Goal: Task Accomplishment & Management: Use online tool/utility

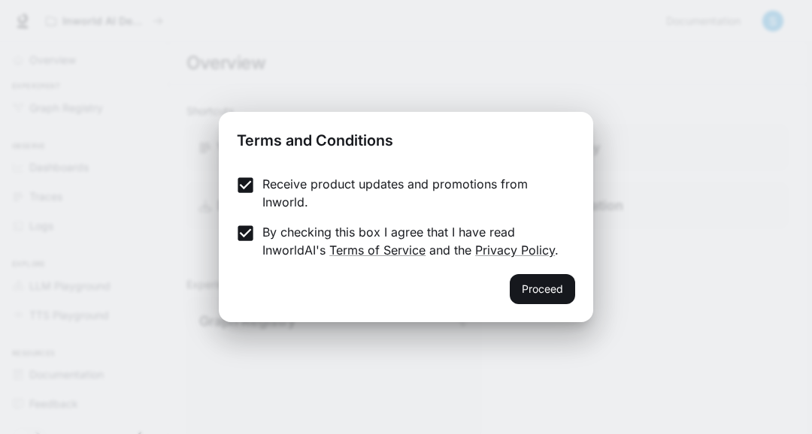
click at [548, 289] on button "Proceed" at bounding box center [542, 289] width 65 height 30
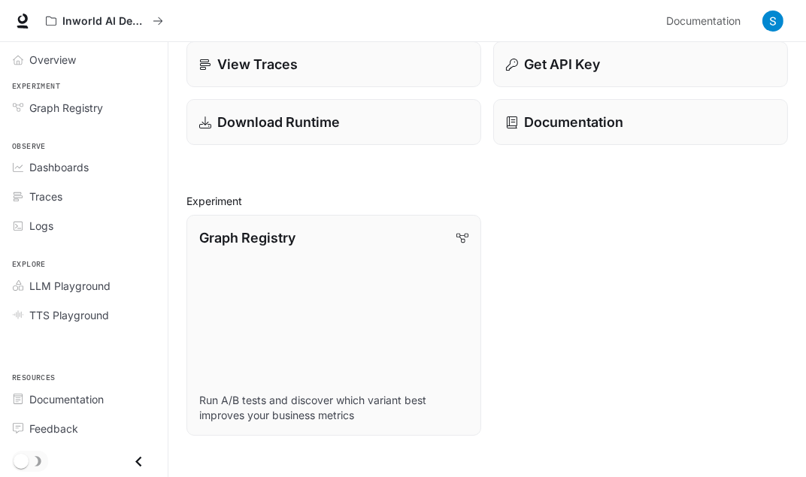
scroll to position [83, 0]
click at [366, 253] on link "Graph Registry Run A/B tests and discover which variant best improves your busi…" at bounding box center [333, 326] width 295 height 221
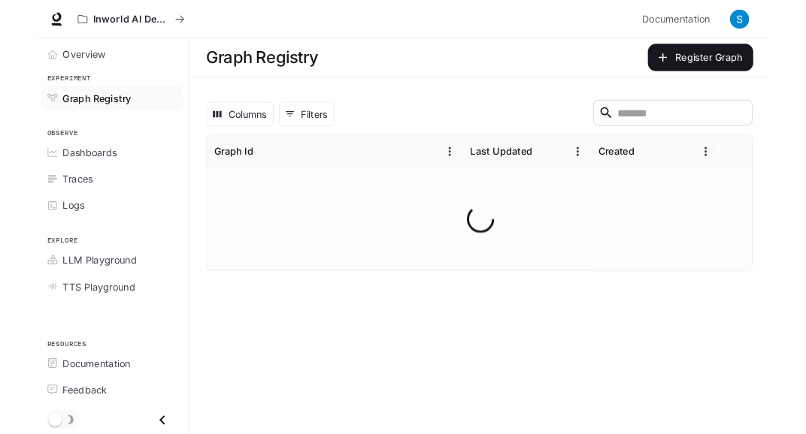
scroll to position [24, 0]
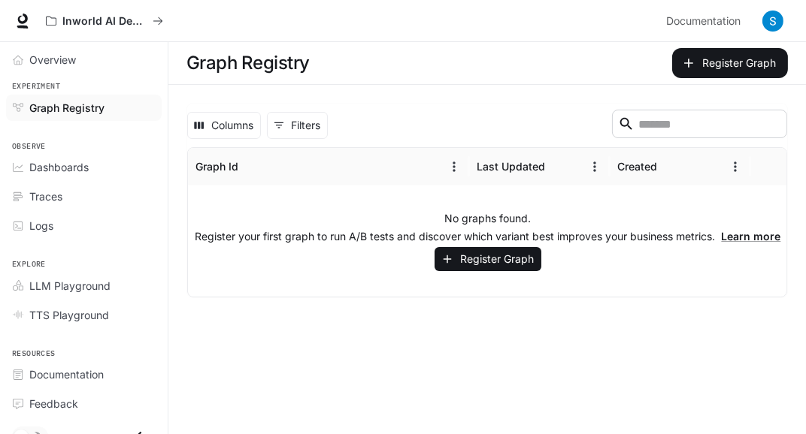
click at [508, 247] on button "Register Graph" at bounding box center [487, 259] width 107 height 25
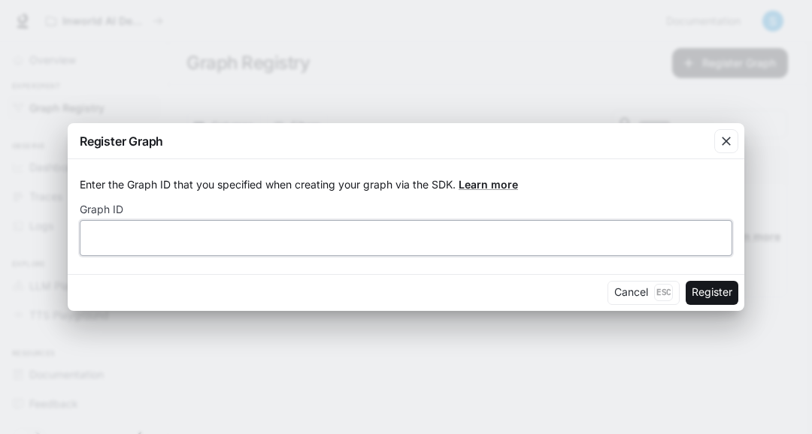
click at [241, 234] on input "text" at bounding box center [405, 237] width 651 height 15
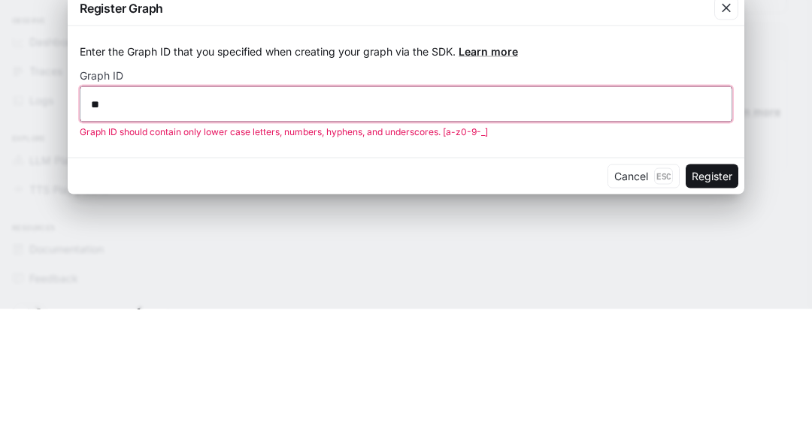
type input "*"
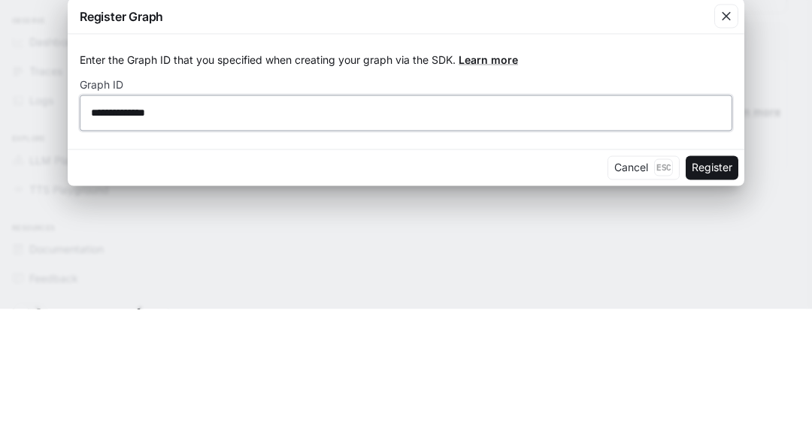
type input "**********"
click at [685, 281] on button "Register" at bounding box center [711, 293] width 53 height 24
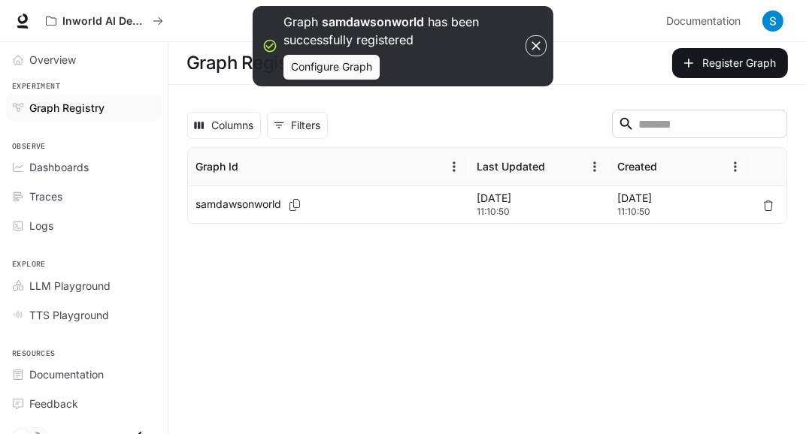
click at [340, 64] on button "Configure Graph" at bounding box center [331, 67] width 96 height 25
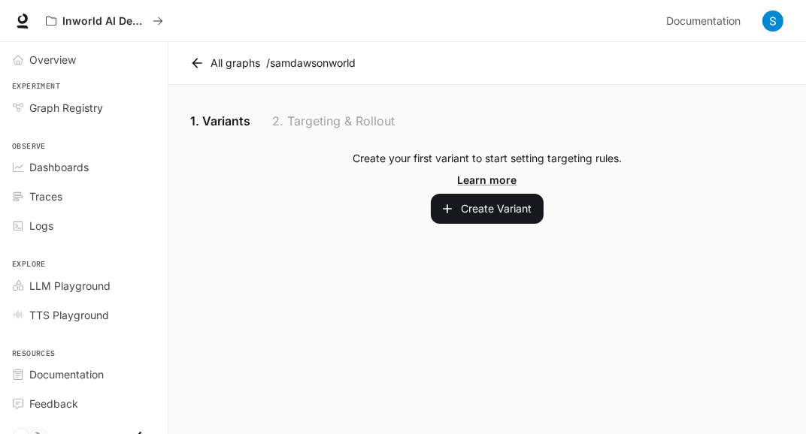
click at [509, 194] on button "Create Variant" at bounding box center [487, 209] width 113 height 30
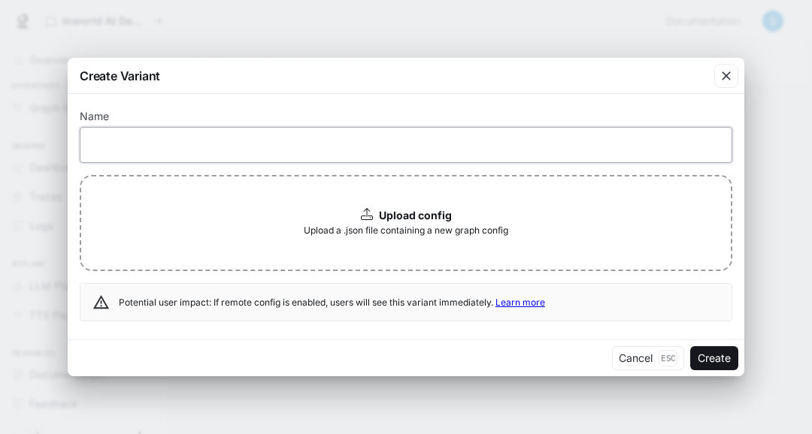
click at [218, 139] on input "text" at bounding box center [405, 145] width 651 height 15
type input "*"
type input "******"
click at [690, 346] on button "Create" at bounding box center [714, 358] width 48 height 24
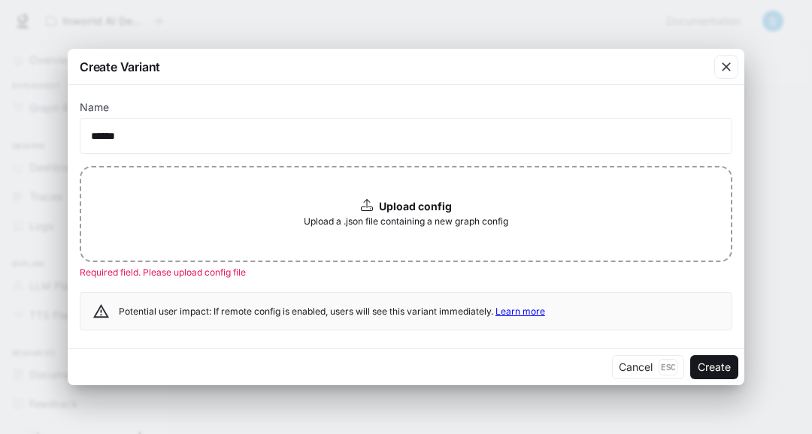
click at [516, 197] on div "Upload config Upload a .json file containing a new graph config" at bounding box center [406, 214] width 652 height 96
click at [715, 374] on button "Create" at bounding box center [714, 367] width 48 height 24
click at [706, 366] on button "Create" at bounding box center [714, 367] width 48 height 24
click at [690, 371] on button "Create" at bounding box center [714, 367] width 48 height 24
click at [719, 358] on button "Create" at bounding box center [714, 367] width 48 height 24
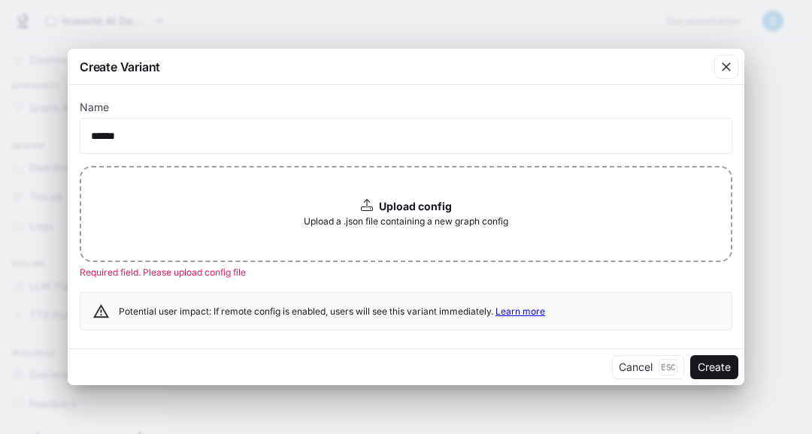
click at [713, 76] on button "button" at bounding box center [726, 67] width 36 height 36
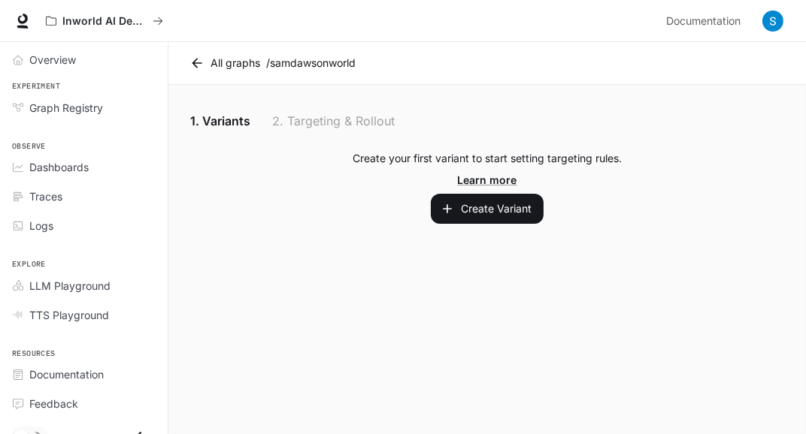
click at [78, 107] on span "Graph Registry" at bounding box center [66, 108] width 74 height 16
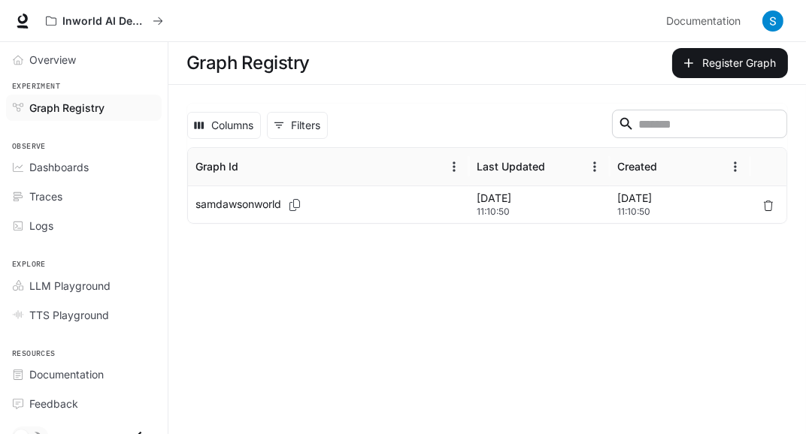
click at [73, 168] on span "Dashboards" at bounding box center [58, 167] width 59 height 16
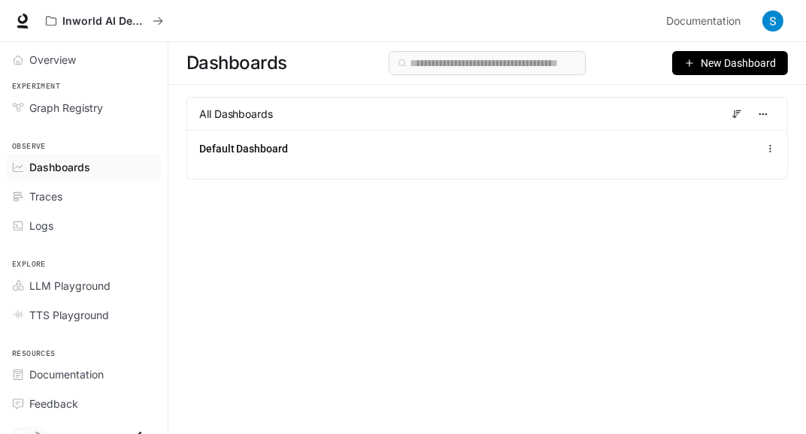
click at [282, 132] on div "Default Dashboard" at bounding box center [487, 154] width 600 height 49
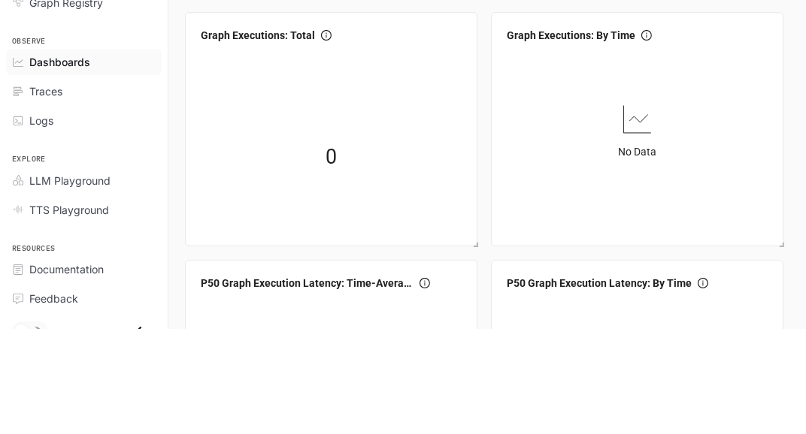
click at [342, 261] on div "0" at bounding box center [331, 262] width 137 height 96
click at [349, 262] on div "0" at bounding box center [331, 262] width 137 height 96
click at [337, 265] on div "0" at bounding box center [331, 262] width 137 height 96
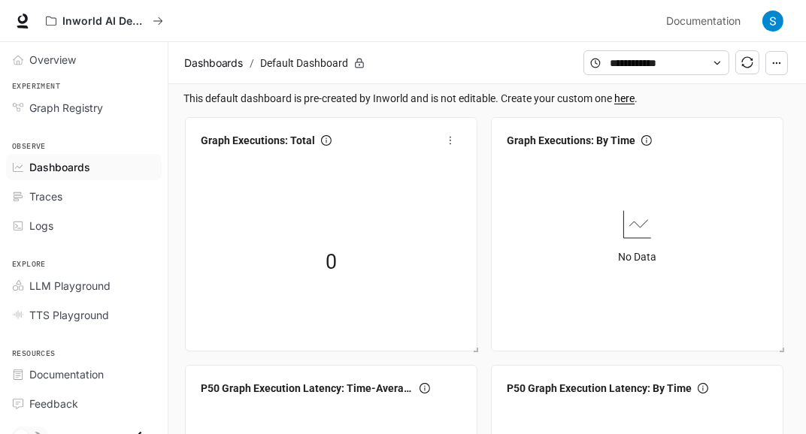
click at [59, 62] on span "Overview" at bounding box center [52, 60] width 47 height 16
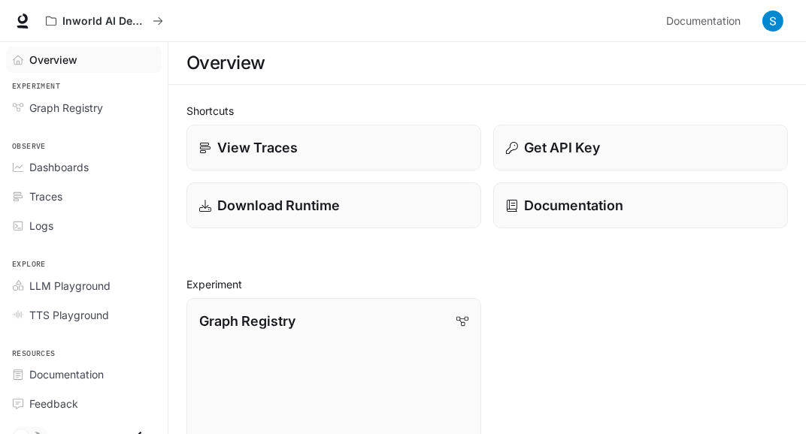
click at [374, 206] on div "Download Runtime" at bounding box center [333, 205] width 269 height 20
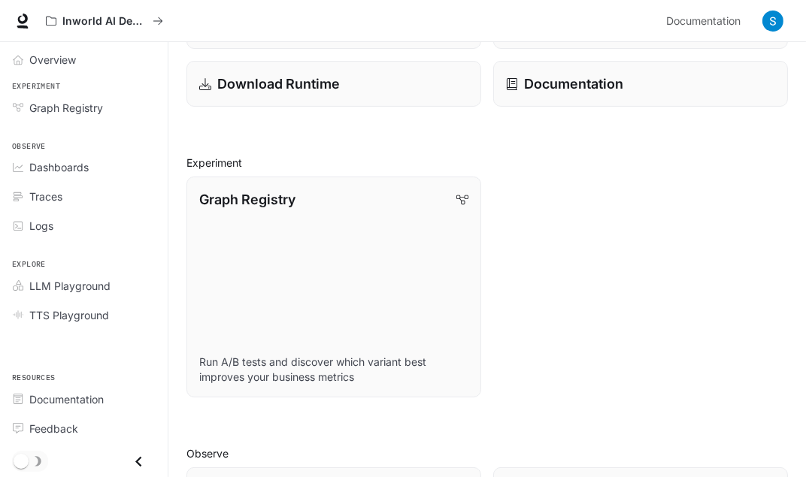
scroll to position [123, 0]
click at [401, 289] on link "Graph Registry Run A/B tests and discover which variant best improves your busi…" at bounding box center [333, 286] width 295 height 221
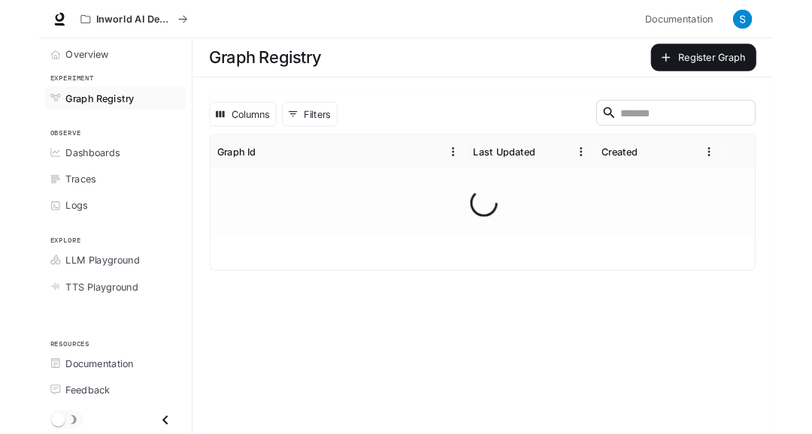
scroll to position [24, 0]
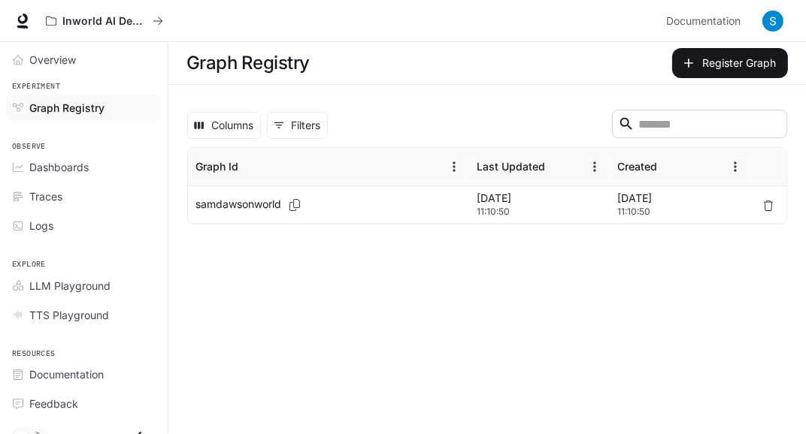
click at [725, 191] on p "Aug 13, 2025" at bounding box center [680, 198] width 126 height 15
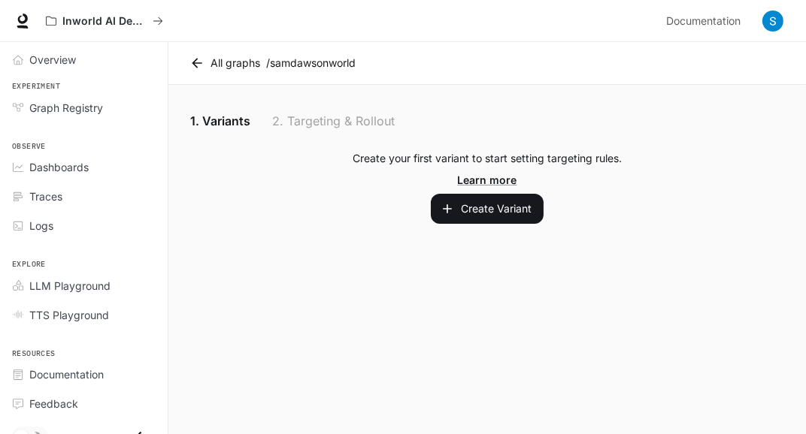
click at [516, 194] on button "Create Variant" at bounding box center [487, 209] width 113 height 30
